Goal: Task Accomplishment & Management: Use online tool/utility

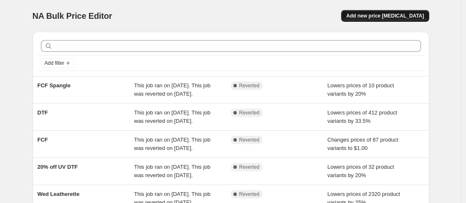
click at [423, 15] on span "Add new price [MEDICAL_DATA]" at bounding box center [385, 16] width 78 height 7
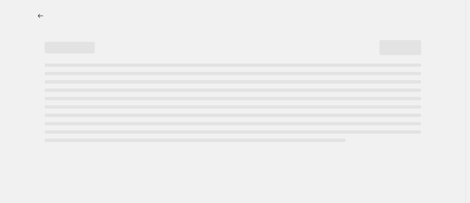
select select "percentage"
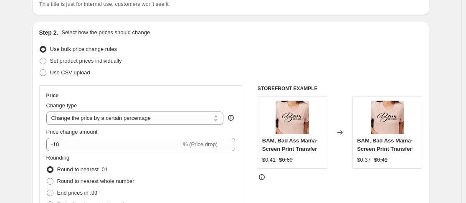
scroll to position [69, 0]
click at [355, 80] on div "Step 2. Select how the prices should change Use bulk price change rules Set pro…" at bounding box center [230, 168] width 383 height 280
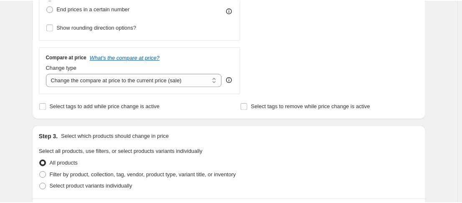
scroll to position [0, 0]
